Goal: Communication & Community: Ask a question

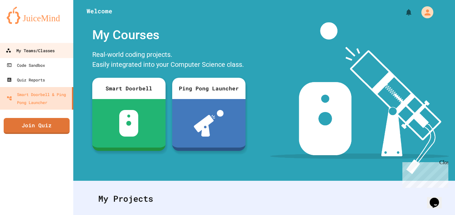
click at [53, 55] on div "My Teams/Classes" at bounding box center [30, 51] width 49 height 8
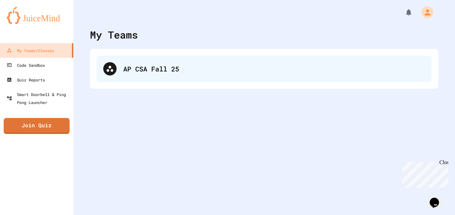
click at [185, 66] on div "AP CSA Fall 25" at bounding box center [274, 69] width 302 height 10
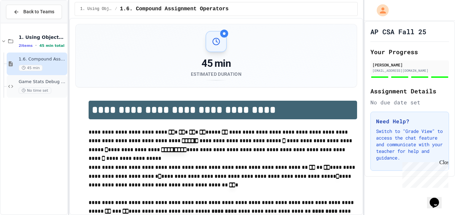
click at [50, 82] on span "Game Stats Debug Challenge" at bounding box center [42, 82] width 47 height 6
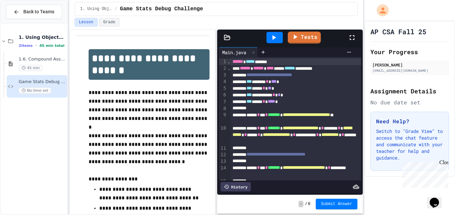
click at [354, 40] on icon at bounding box center [352, 38] width 8 height 8
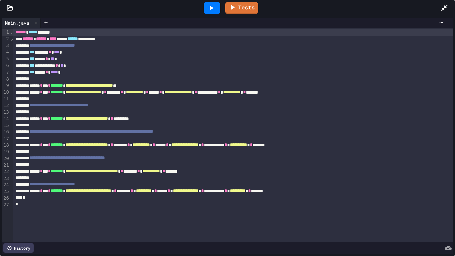
click at [79, 71] on div "*** **** * **** *" at bounding box center [233, 72] width 440 height 7
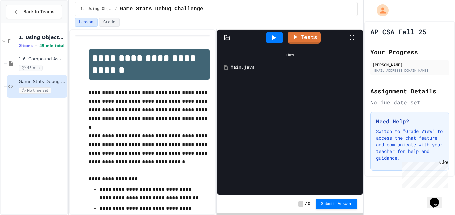
click at [236, 71] on div "Main.java" at bounding box center [295, 67] width 128 height 7
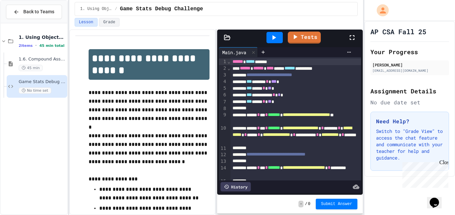
click at [355, 35] on icon at bounding box center [352, 38] width 8 height 8
click at [353, 37] on icon at bounding box center [352, 38] width 8 height 8
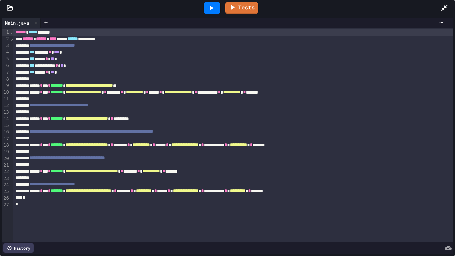
click at [35, 70] on div "*** **** * ** *" at bounding box center [233, 72] width 440 height 7
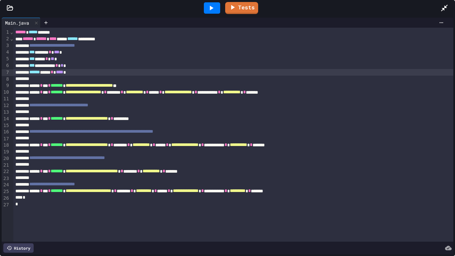
click at [160, 108] on div "**********" at bounding box center [233, 105] width 440 height 7
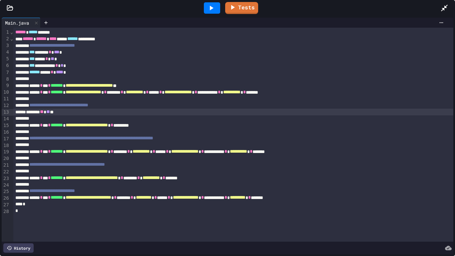
click at [46, 113] on div "****** ** ** *" at bounding box center [233, 112] width 440 height 7
click at [30, 113] on div "****** ** ** *" at bounding box center [233, 112] width 440 height 7
click at [183, 126] on div "**********" at bounding box center [233, 125] width 440 height 7
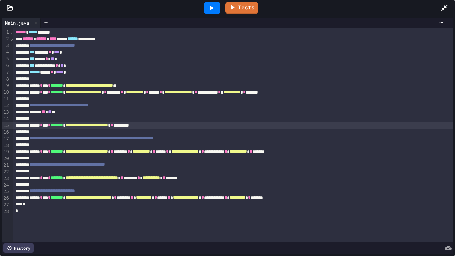
click at [257, 141] on div "**********" at bounding box center [233, 138] width 440 height 7
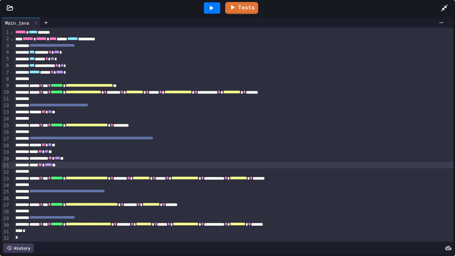
click at [171, 191] on div "**********" at bounding box center [233, 191] width 440 height 7
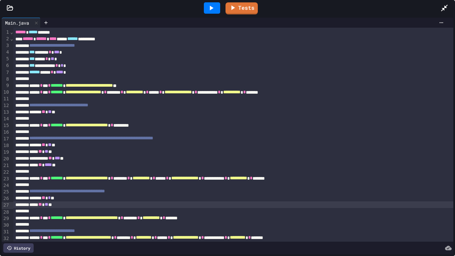
click at [242, 2] on link "Tests" at bounding box center [241, 8] width 32 height 12
click at [207, 8] on icon at bounding box center [211, 8] width 8 height 8
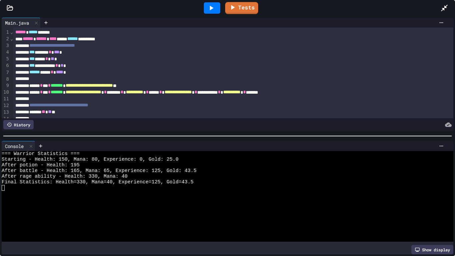
click at [254, 0] on div "Tests" at bounding box center [230, 8] width 420 height 18
click at [251, 3] on link "Tests" at bounding box center [242, 7] width 30 height 13
click at [241, 1] on link "Tests" at bounding box center [242, 7] width 34 height 13
click at [246, 7] on link "Tests" at bounding box center [241, 7] width 33 height 13
click at [449, 7] on div at bounding box center [447, 8] width 15 height 18
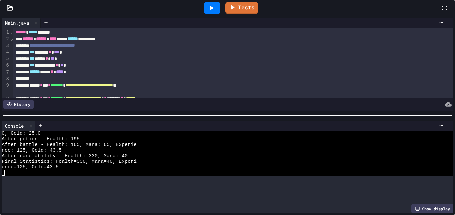
scroll to position [11, 0]
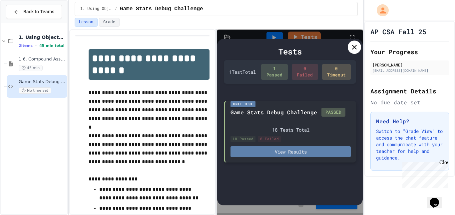
click at [311, 153] on button "View Results" at bounding box center [290, 151] width 120 height 11
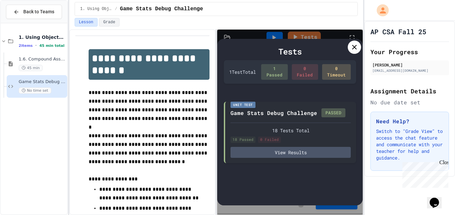
click at [355, 45] on icon at bounding box center [354, 47] width 8 height 8
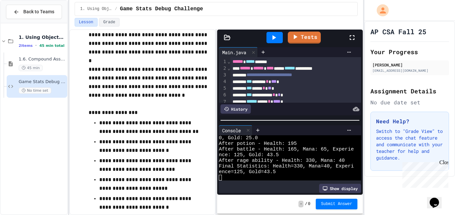
scroll to position [66, 0]
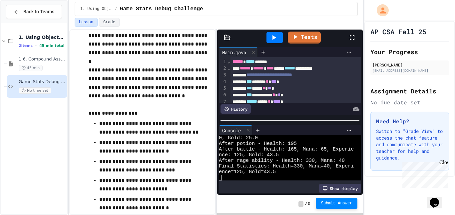
click at [338, 204] on span "Submit Answer" at bounding box center [336, 203] width 31 height 5
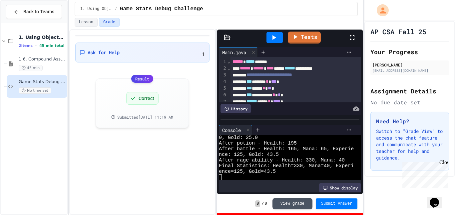
click at [433, 198] on icon "Chat widget" at bounding box center [433, 203] width 9 height 10
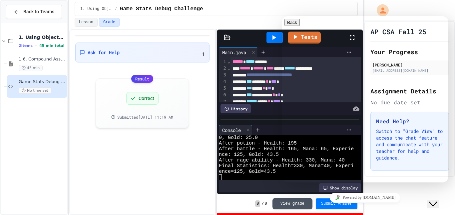
click at [145, 153] on div "Ask for Help 1 Result Correct Submitted [DATE] 11:19 AM" at bounding box center [142, 122] width 146 height 186
click at [33, 14] on span "Back to Teams" at bounding box center [38, 11] width 31 height 7
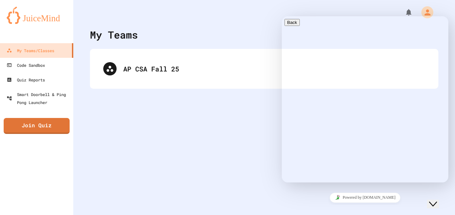
click at [381, 6] on div at bounding box center [263, 10] width 381 height 20
click at [439, 200] on button "Close Chat This icon closes the chat window." at bounding box center [433, 204] width 12 height 9
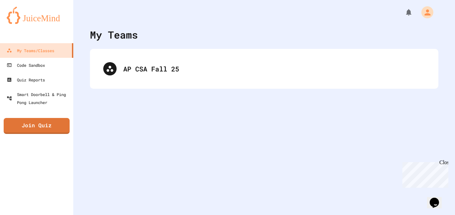
click at [434, 202] on icon "Chat widget" at bounding box center [433, 203] width 9 height 10
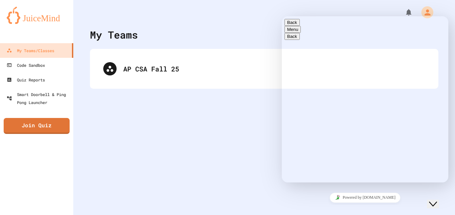
click at [298, 30] on span "Menu" at bounding box center [298, 29] width 0 height 5
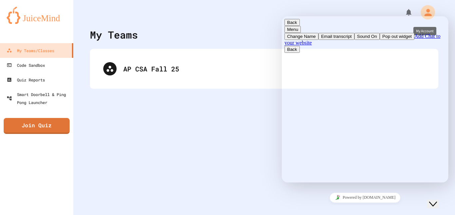
click at [431, 14] on icon "My Account" at bounding box center [427, 12] width 11 height 11
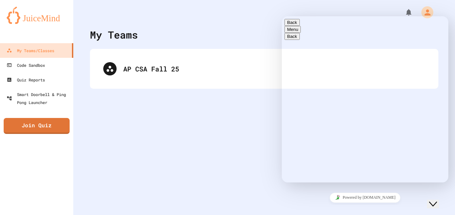
click at [439, 204] on button "Close Chat This icon closes the chat window." at bounding box center [433, 204] width 12 height 9
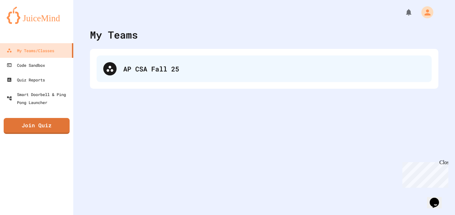
click at [261, 68] on div "AP CSA Fall 25" at bounding box center [274, 69] width 302 height 10
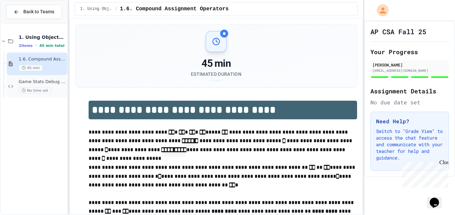
click at [37, 90] on span "No time set" at bounding box center [35, 91] width 33 height 6
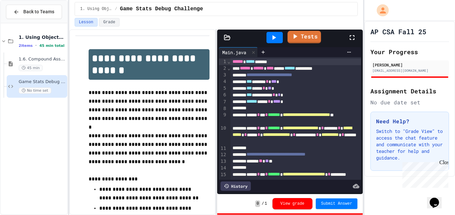
click at [312, 37] on link "Tests" at bounding box center [304, 37] width 34 height 13
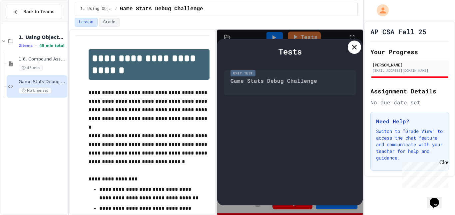
click at [353, 49] on icon at bounding box center [354, 47] width 5 height 5
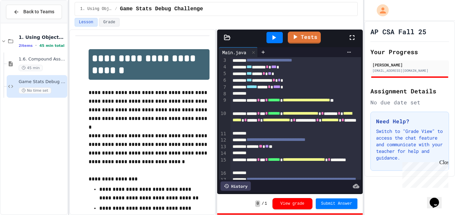
scroll to position [15, 0]
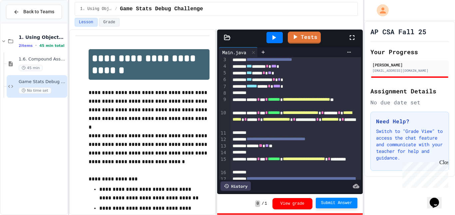
click at [328, 202] on span "Submit Answer" at bounding box center [336, 203] width 31 height 5
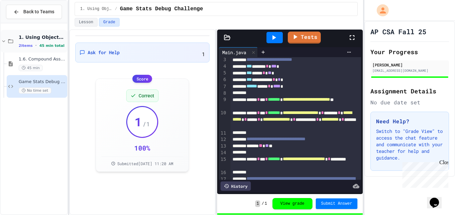
click at [43, 41] on div "1. Using Objects and Methods 2 items • 45 min total" at bounding box center [42, 41] width 47 height 14
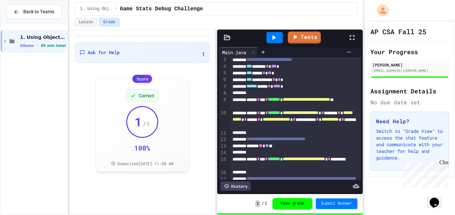
click at [43, 41] on div "1. Using Objects and Methods 2 items • 45 min total" at bounding box center [43, 41] width 46 height 14
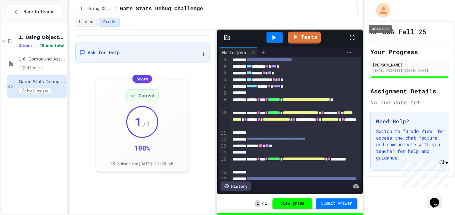
click at [381, 9] on icon "My Account" at bounding box center [383, 10] width 11 height 11
click at [32, 215] on div at bounding box center [227, 215] width 455 height 0
click at [27, 12] on span "Back to Teams" at bounding box center [38, 11] width 31 height 7
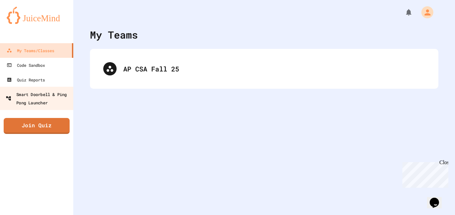
click at [54, 104] on div "Smart Doorbell & Ping Pong Launcher" at bounding box center [39, 98] width 66 height 16
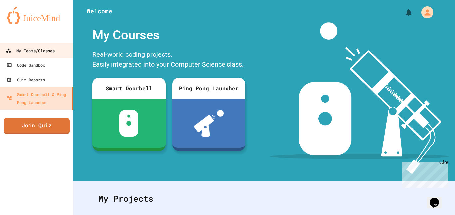
click at [39, 54] on div "My Teams/Classes" at bounding box center [30, 51] width 49 height 8
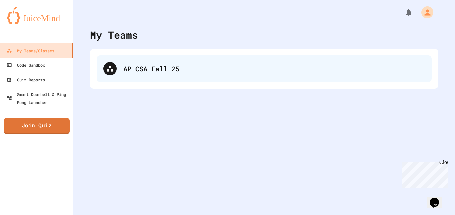
click at [139, 69] on div "AP CSA Fall 25" at bounding box center [274, 69] width 302 height 10
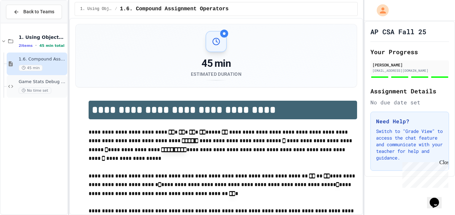
click at [43, 84] on span "Game Stats Debug Challenge" at bounding box center [42, 82] width 47 height 6
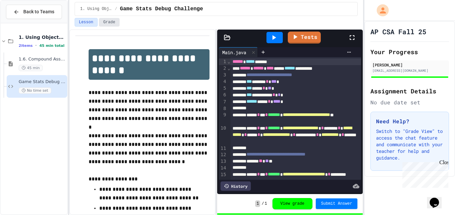
click at [111, 24] on button "Grade" at bounding box center [109, 22] width 21 height 9
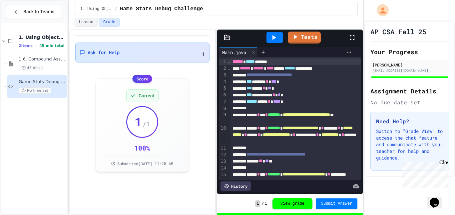
click at [113, 49] on span "Ask for Help" at bounding box center [104, 52] width 32 height 7
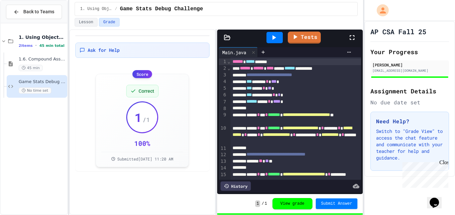
type textarea "**********"
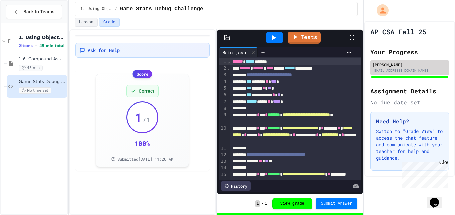
click at [418, 74] on div "[PERSON_NAME] [EMAIL_ADDRESS][DOMAIN_NAME]" at bounding box center [409, 68] width 79 height 15
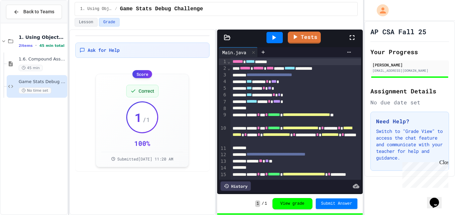
click at [417, 136] on p "Switch to "Grade View" to access the chat feature and communicate with your tea…" at bounding box center [409, 144] width 67 height 33
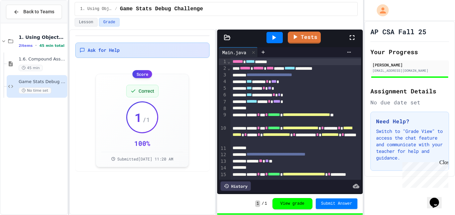
click at [130, 51] on div "Ask for Help" at bounding box center [142, 50] width 125 height 7
